Goal: Transaction & Acquisition: Purchase product/service

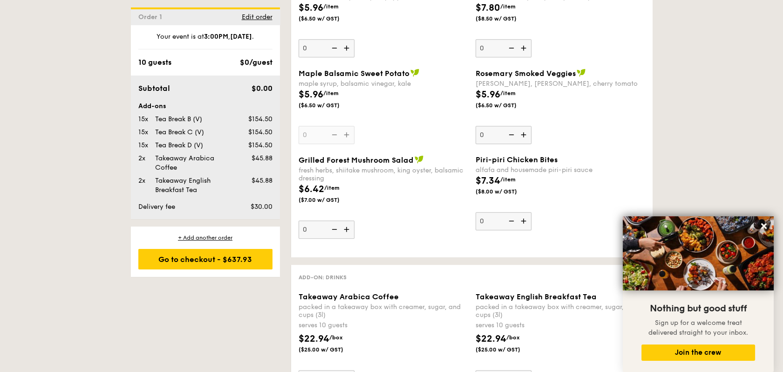
scroll to position [1300, 0]
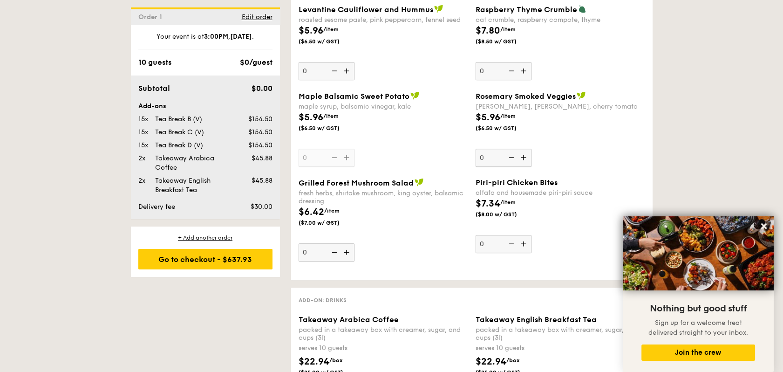
click at [413, 91] on img at bounding box center [414, 95] width 9 height 8
click at [355, 149] on input "0" at bounding box center [327, 158] width 56 height 18
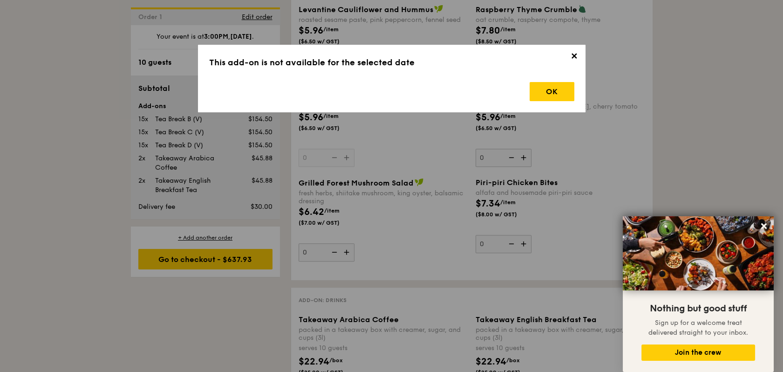
click at [573, 59] on span "✕" at bounding box center [574, 57] width 13 height 13
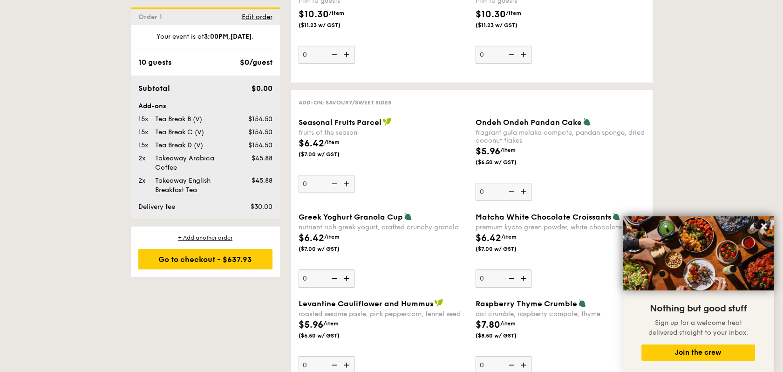
scroll to position [990, 0]
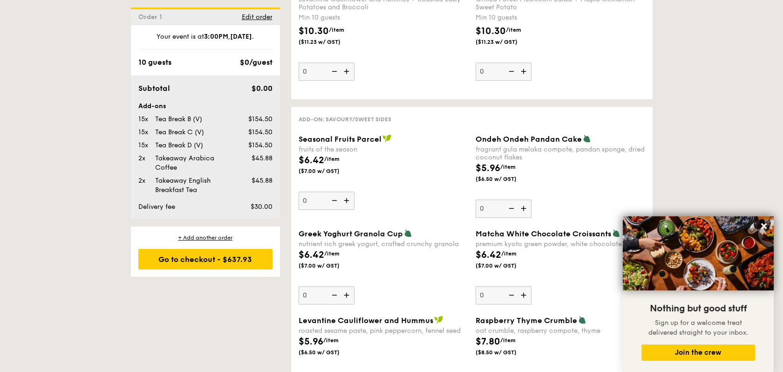
click at [349, 286] on img at bounding box center [348, 295] width 14 height 18
click at [349, 286] on input "0" at bounding box center [327, 295] width 56 height 18
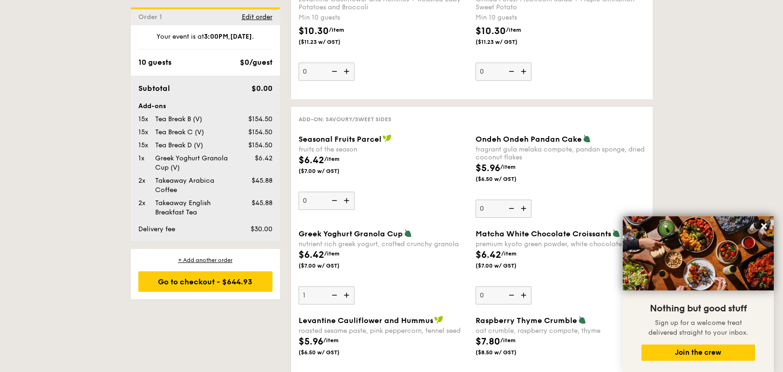
click at [331, 286] on img at bounding box center [334, 295] width 14 height 18
click at [331, 286] on input "1" at bounding box center [327, 295] width 56 height 18
type input "0"
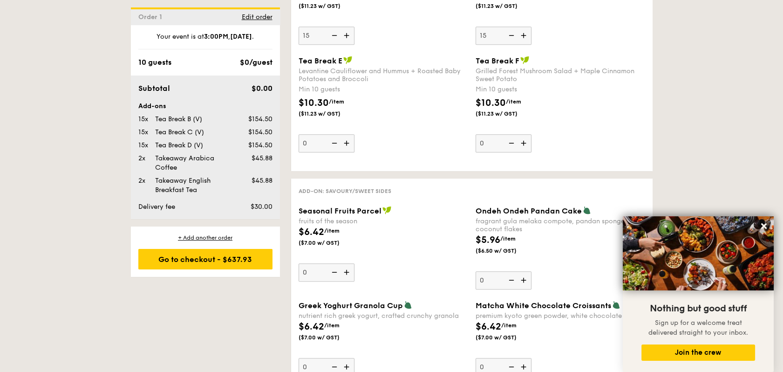
scroll to position [783, 0]
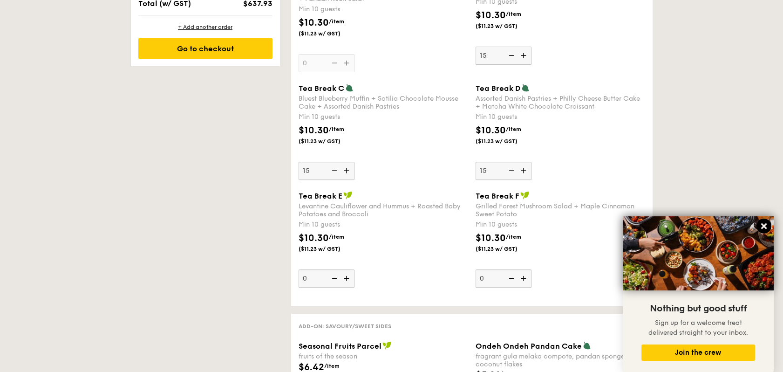
click at [765, 228] on icon at bounding box center [764, 226] width 8 height 8
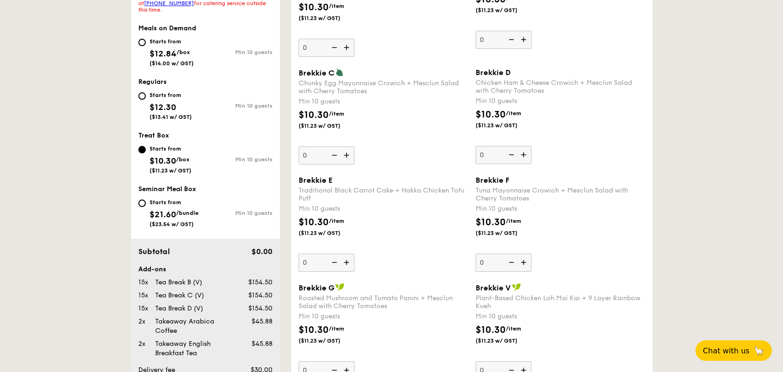
scroll to position [58, 0]
